Goal: Information Seeking & Learning: Learn about a topic

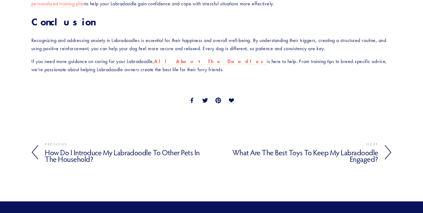
scroll to position [1112, 0]
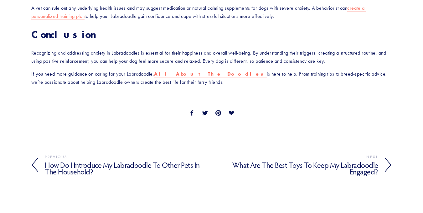
click at [389, 157] on icon at bounding box center [388, 164] width 7 height 15
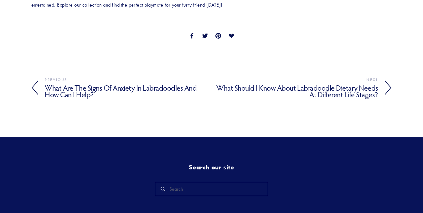
scroll to position [1065, 0]
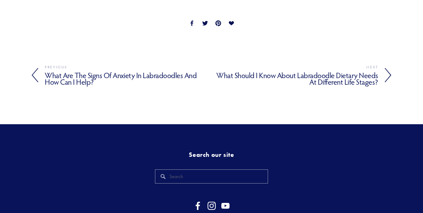
click at [388, 72] on icon at bounding box center [388, 75] width 7 height 15
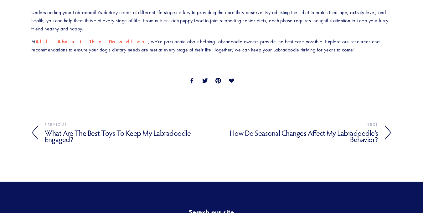
scroll to position [910, 0]
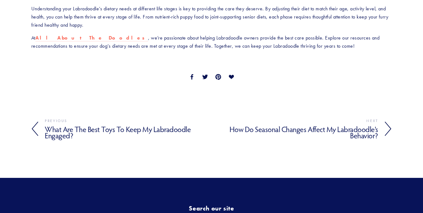
click at [388, 128] on icon at bounding box center [388, 128] width 7 height 15
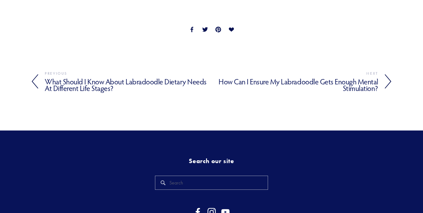
scroll to position [948, 0]
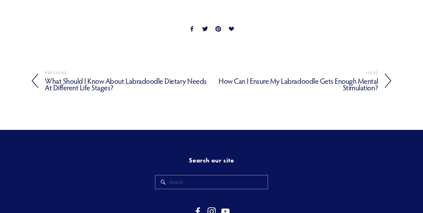
click at [388, 79] on icon at bounding box center [388, 80] width 7 height 15
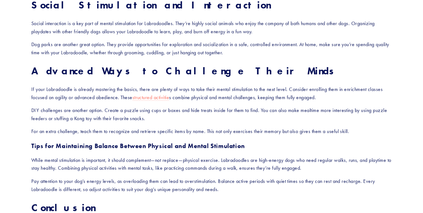
scroll to position [442, 0]
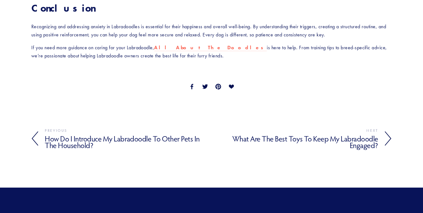
scroll to position [1112, 0]
